Goal: Task Accomplishment & Management: Complete application form

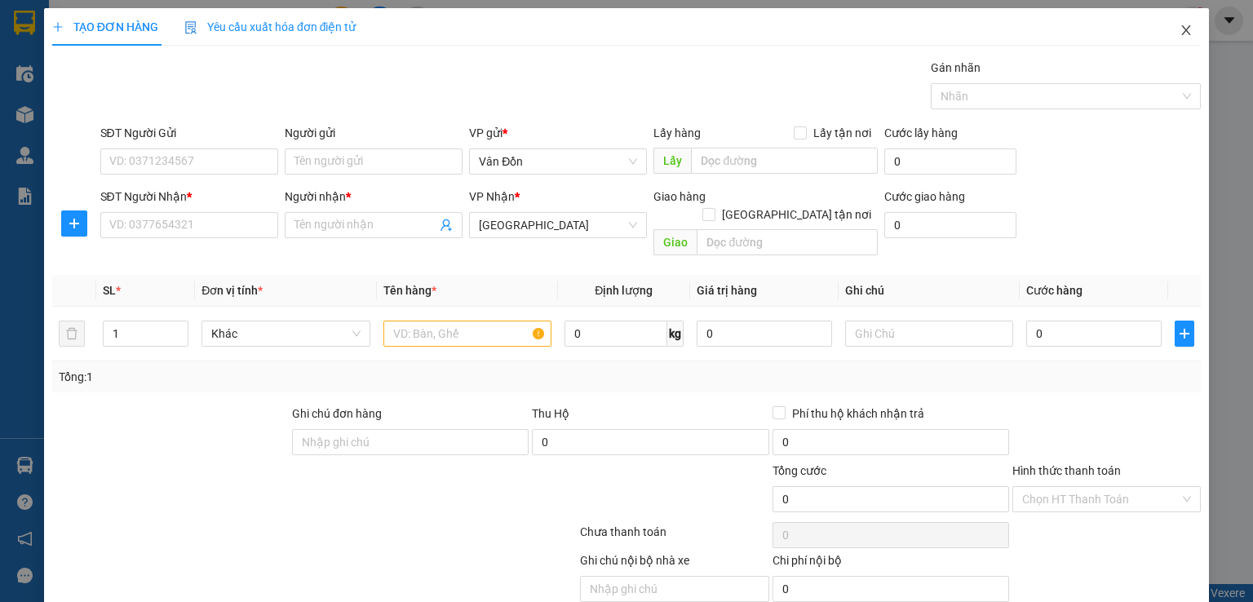
click at [1180, 32] on icon "close" at bounding box center [1186, 30] width 13 height 13
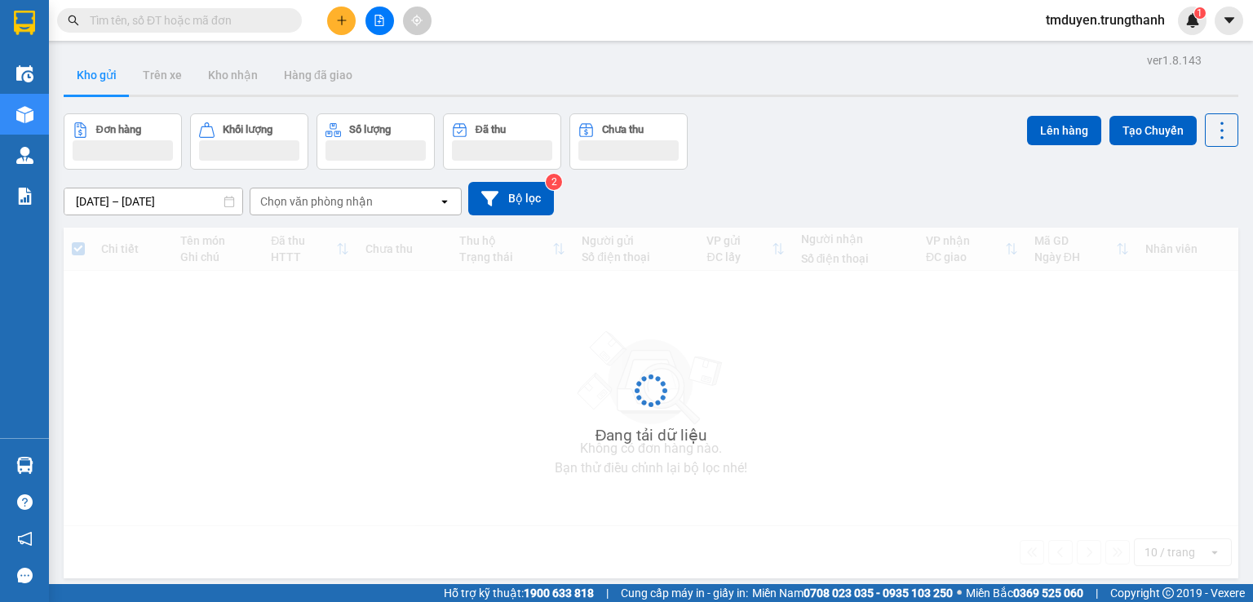
click at [200, 24] on input "text" at bounding box center [186, 20] width 193 height 18
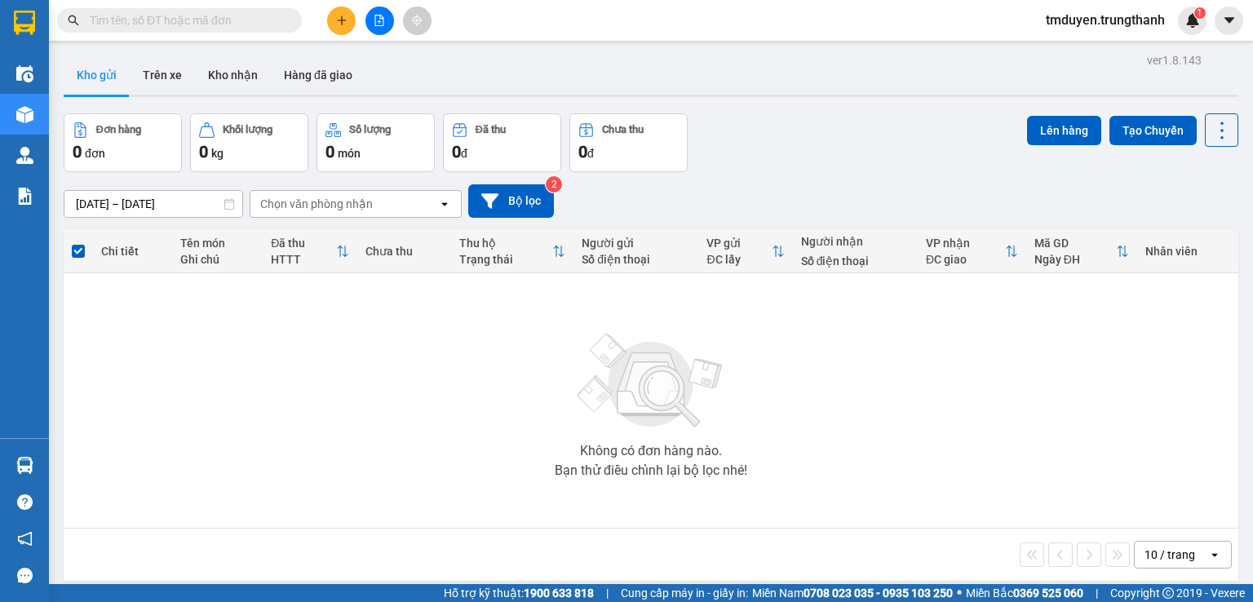
paste input "0344504804"
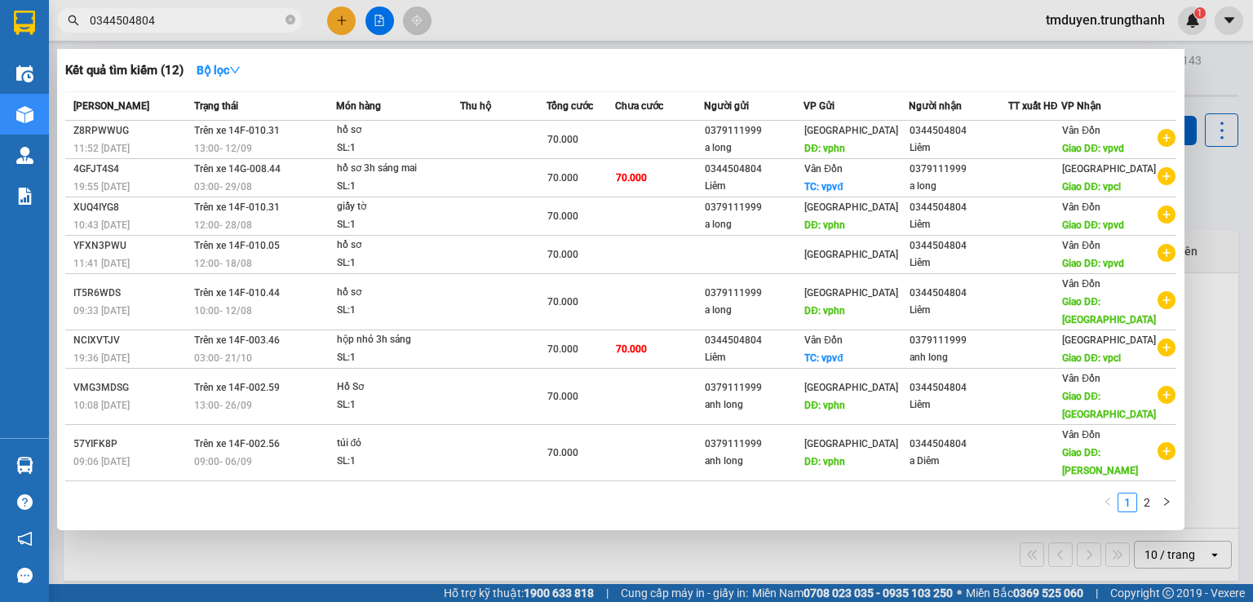
type input "0344504804"
click at [625, 551] on div at bounding box center [626, 301] width 1253 height 602
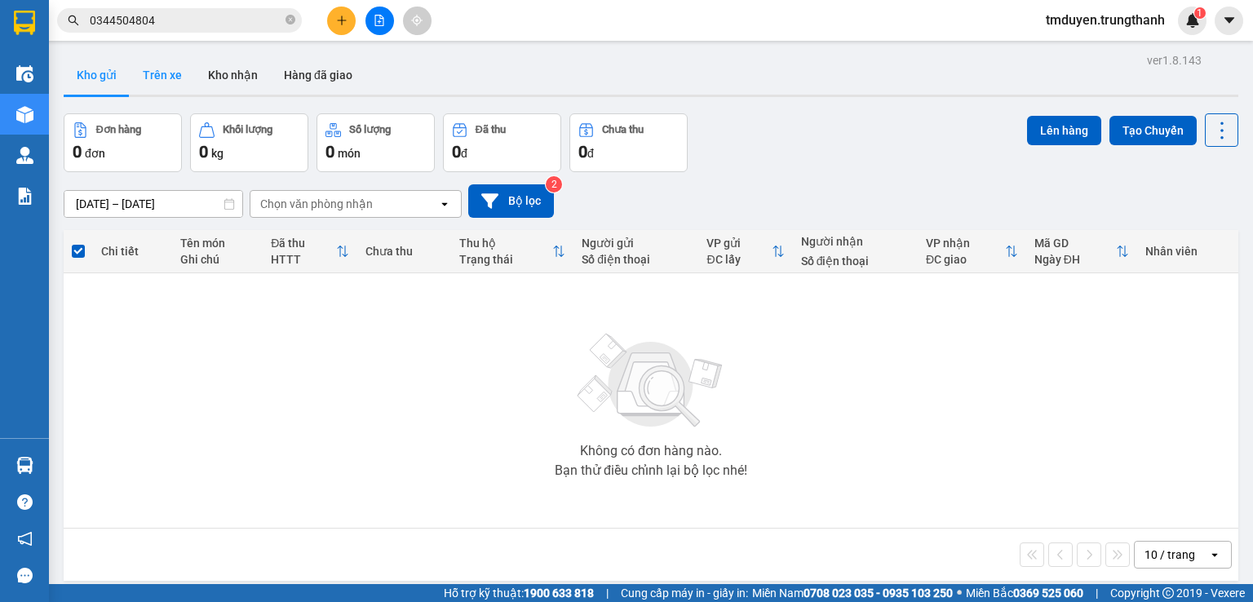
click at [153, 67] on button "Trên xe" at bounding box center [162, 74] width 65 height 39
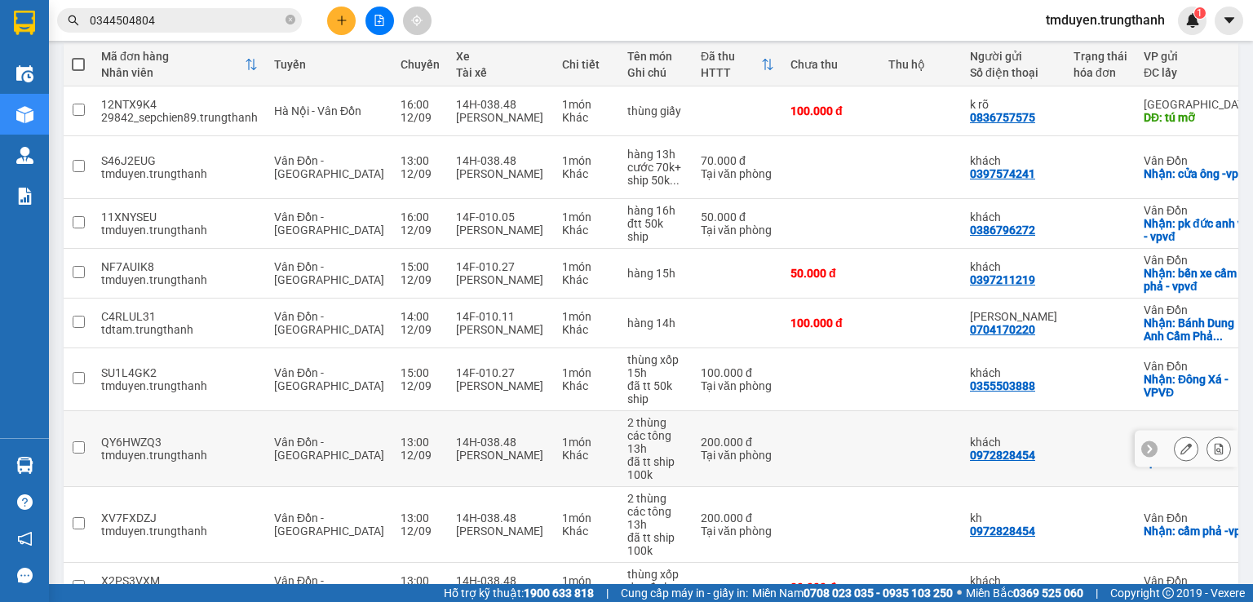
scroll to position [105, 0]
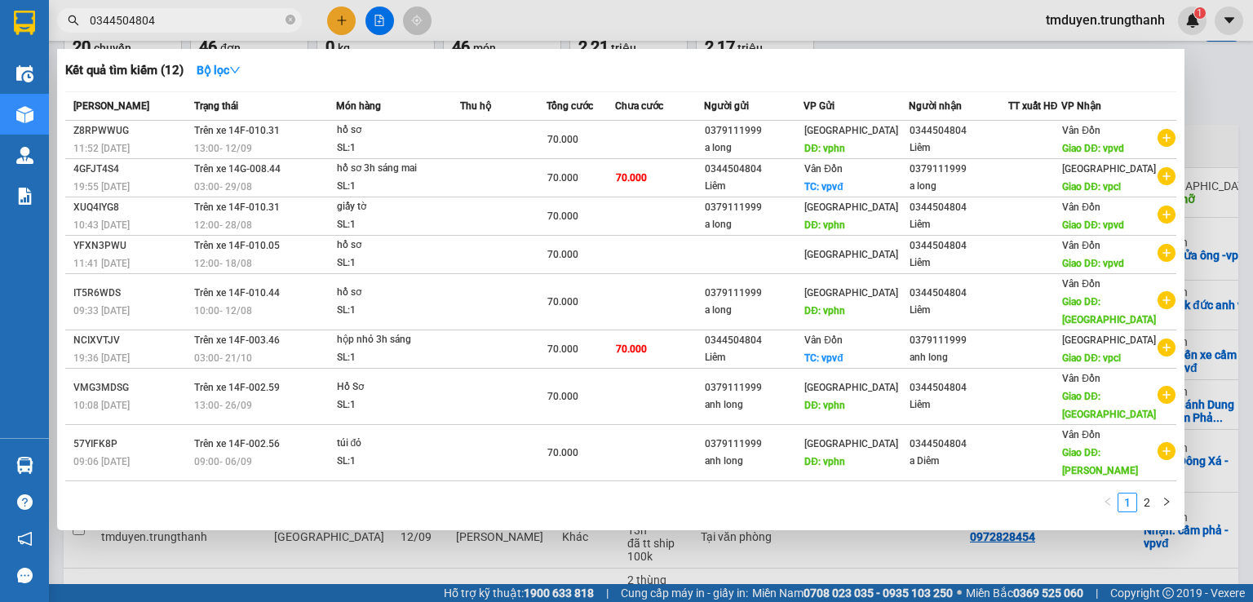
click at [222, 11] on span "0344504804" at bounding box center [179, 20] width 245 height 24
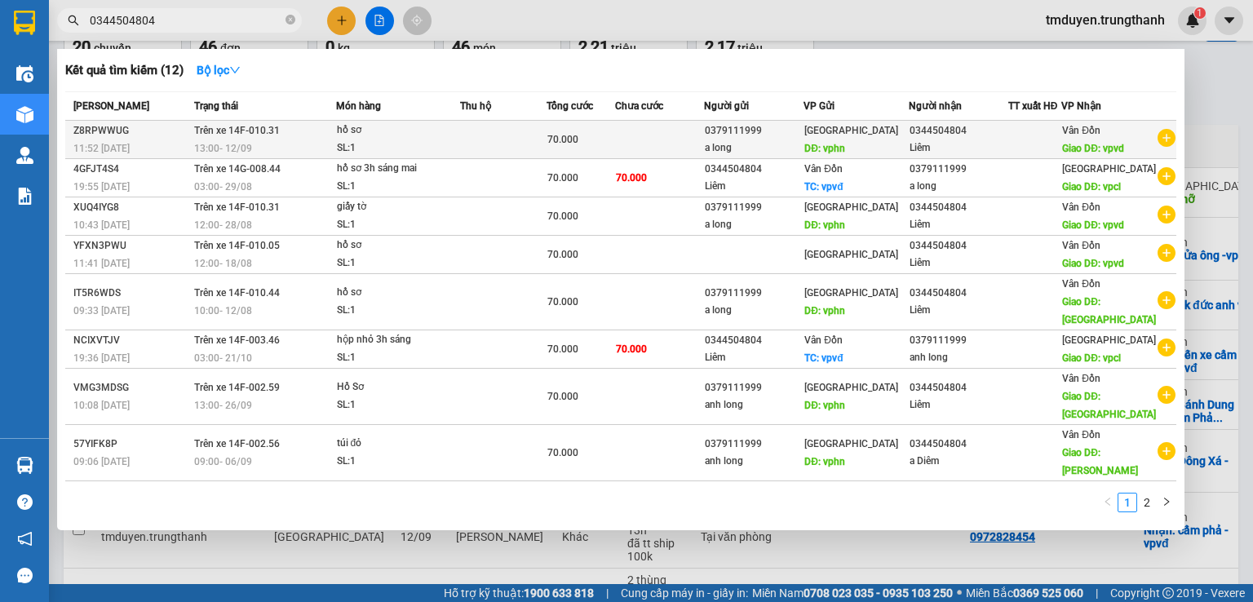
click at [292, 135] on td "Trên xe 14F-010.31 13:00 [DATE]" at bounding box center [263, 140] width 146 height 38
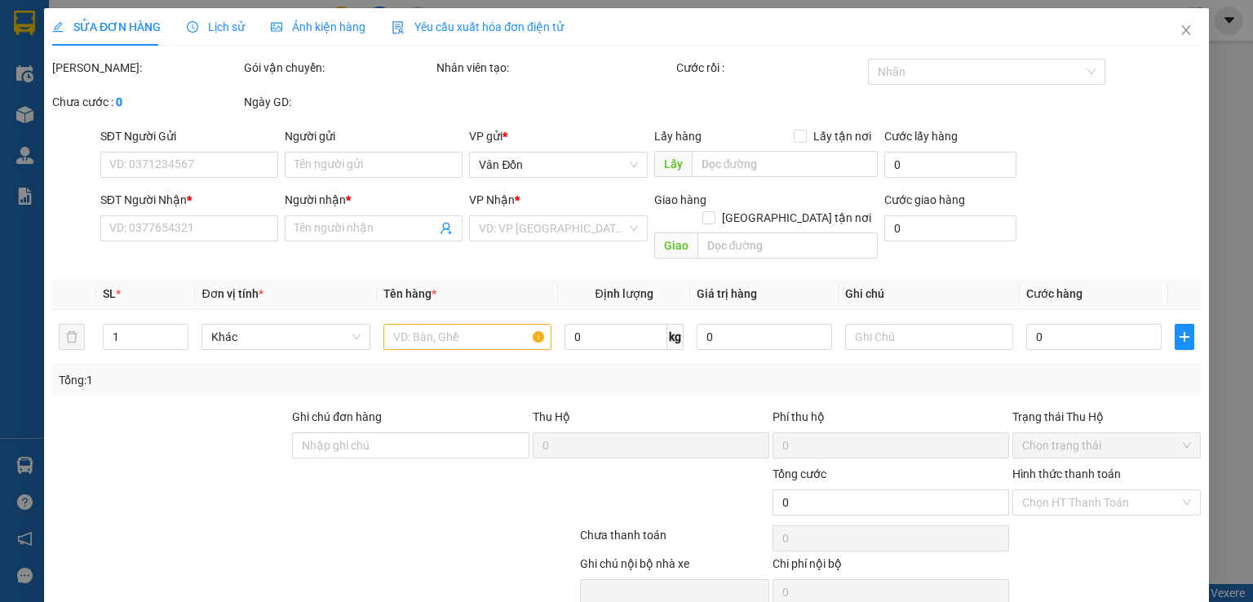
type input "0379111999"
type input "a long"
type input "vphn"
type input "0344504804"
type input "Liêm"
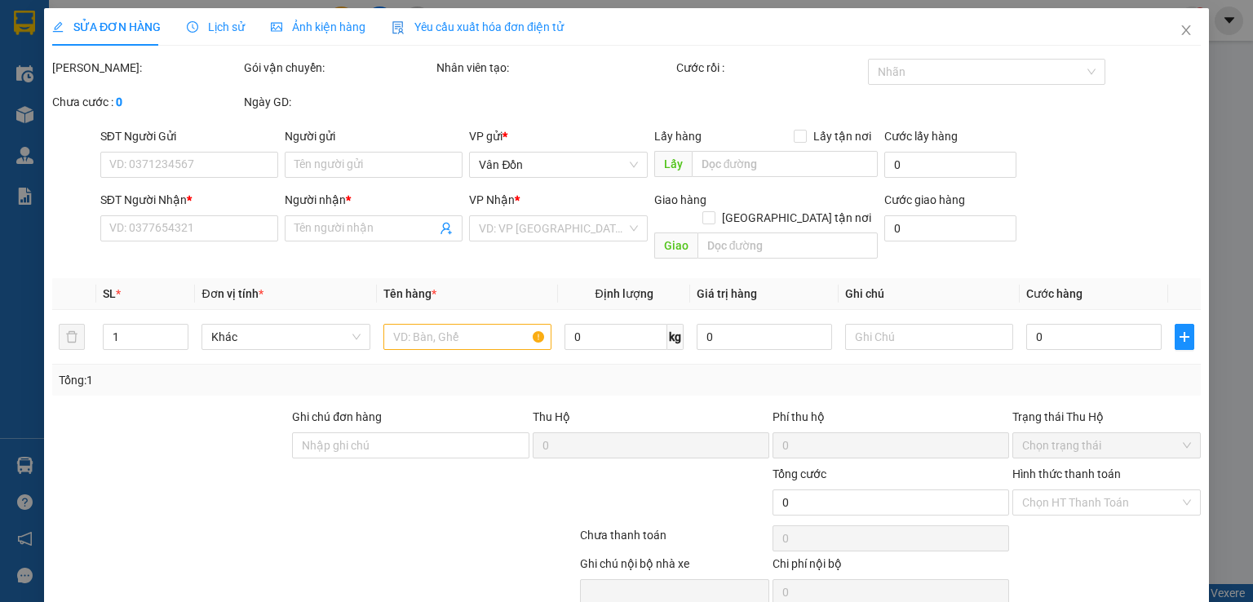
type input "vpvd"
type input "70.000"
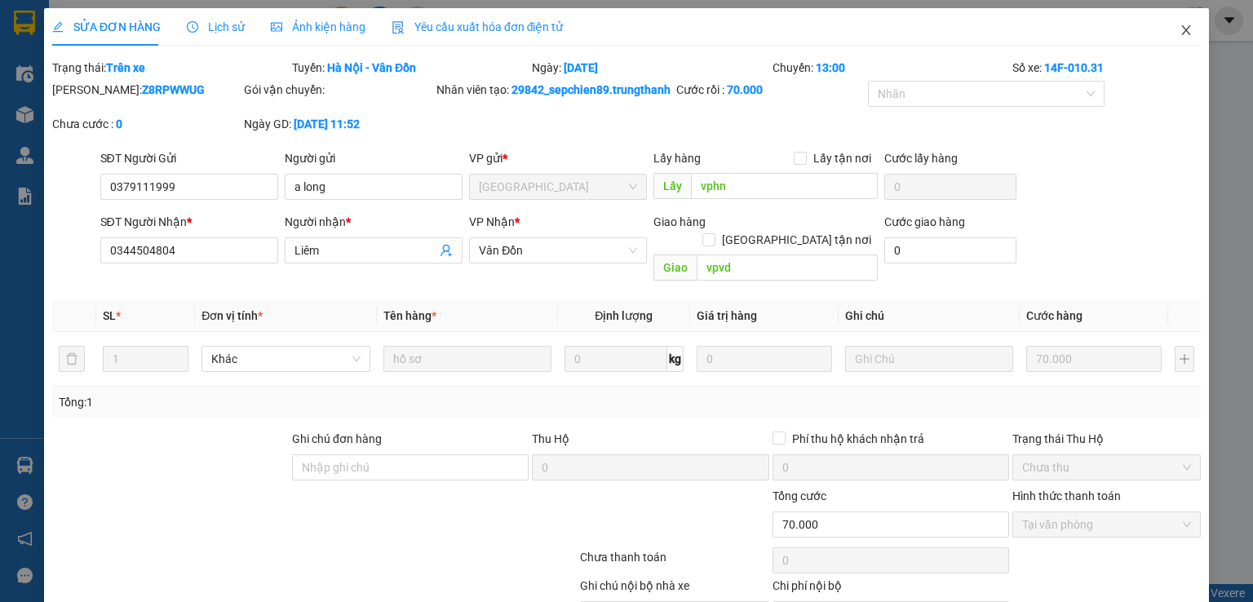
click at [1182, 27] on icon "close" at bounding box center [1186, 30] width 9 height 10
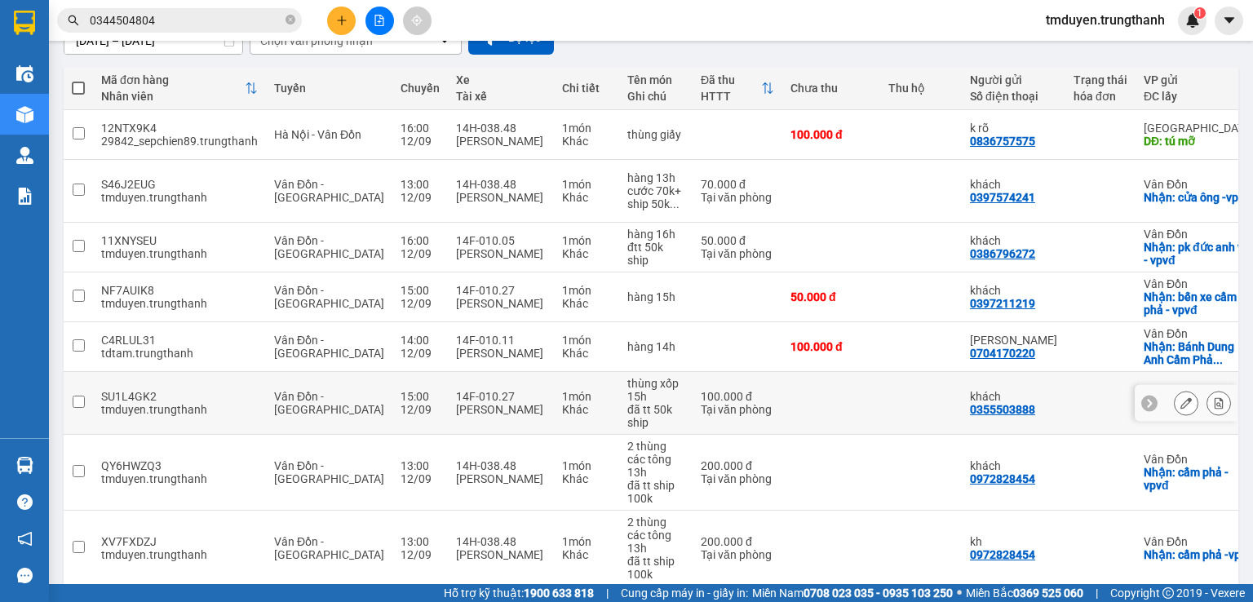
scroll to position [299, 0]
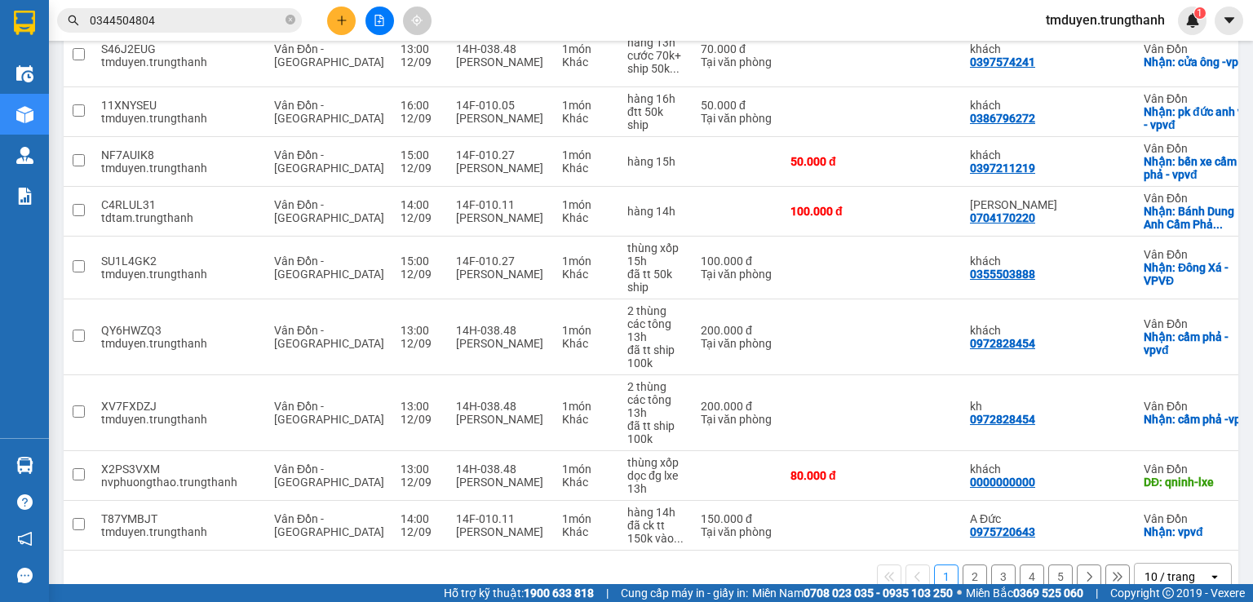
click at [965, 567] on button "2" at bounding box center [975, 577] width 24 height 24
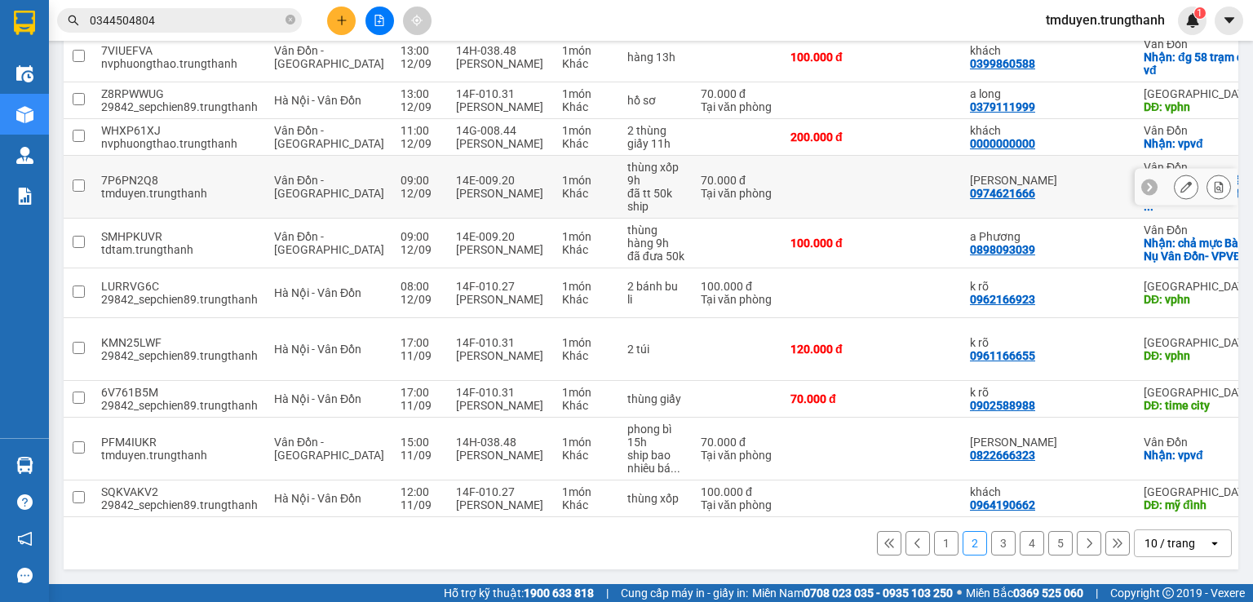
scroll to position [176, 0]
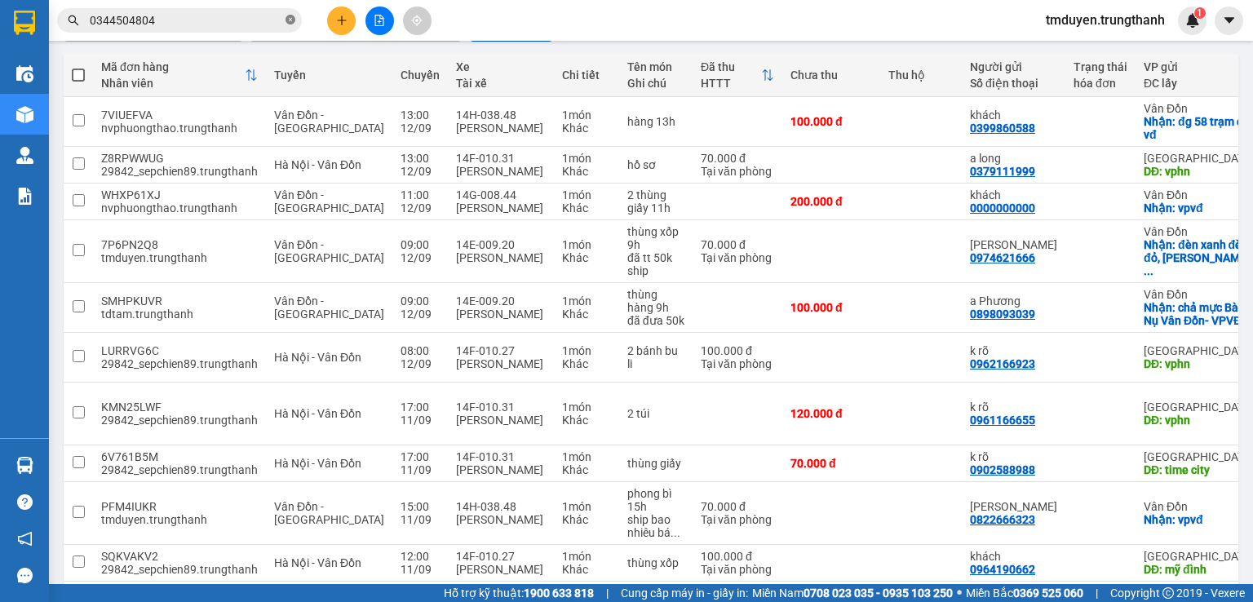
click at [294, 20] on icon "close-circle" at bounding box center [291, 20] width 10 height 10
